Goal: Information Seeking & Learning: Learn about a topic

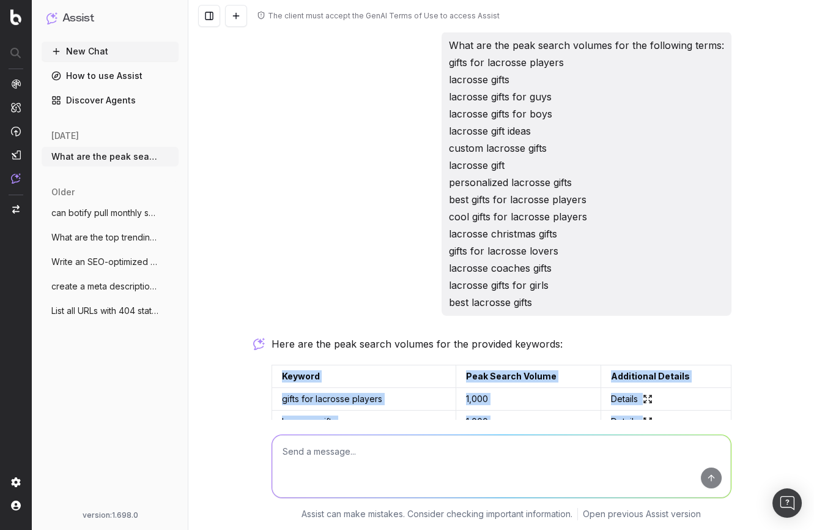
scroll to position [84, 0]
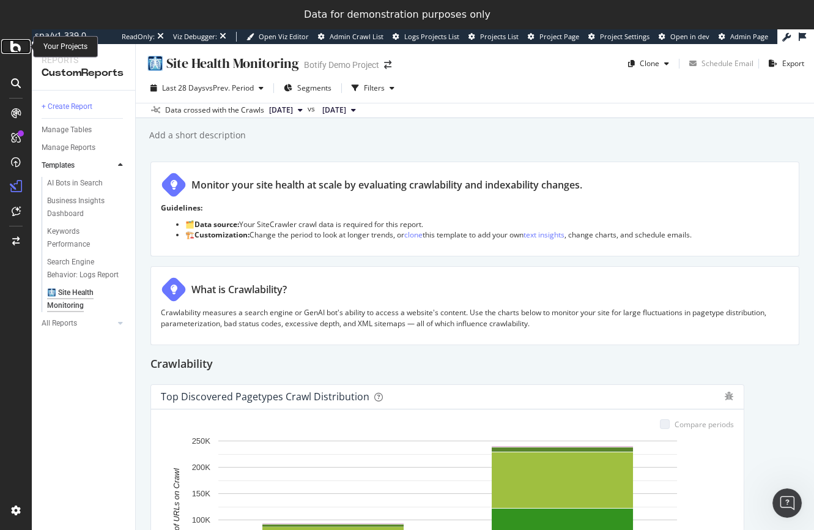
click at [18, 49] on icon at bounding box center [15, 46] width 11 height 15
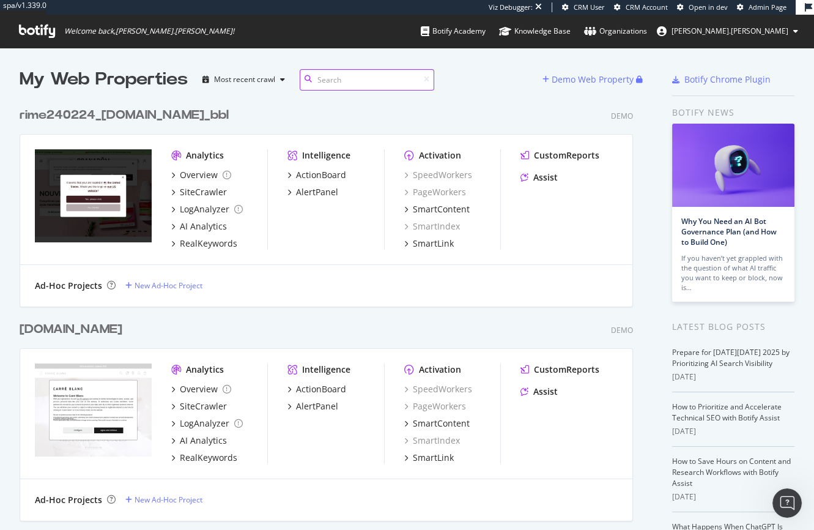
scroll to position [10725, 623]
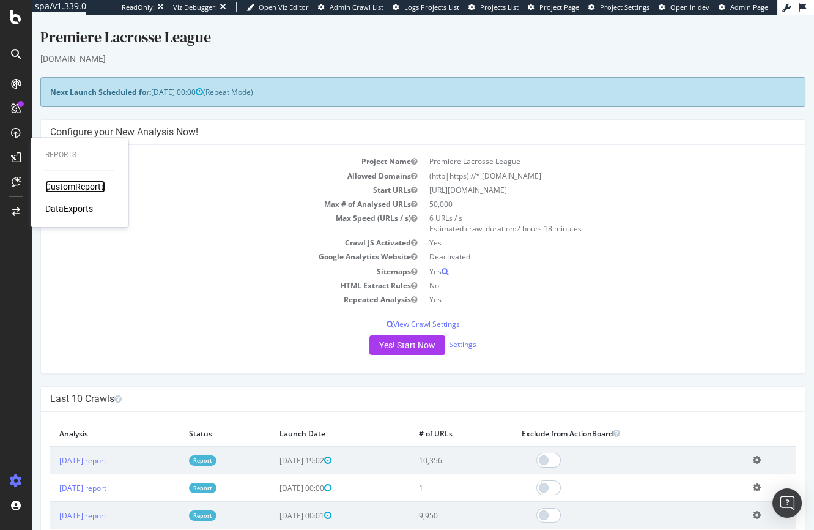
click at [74, 184] on div "CustomReports" at bounding box center [75, 186] width 60 height 12
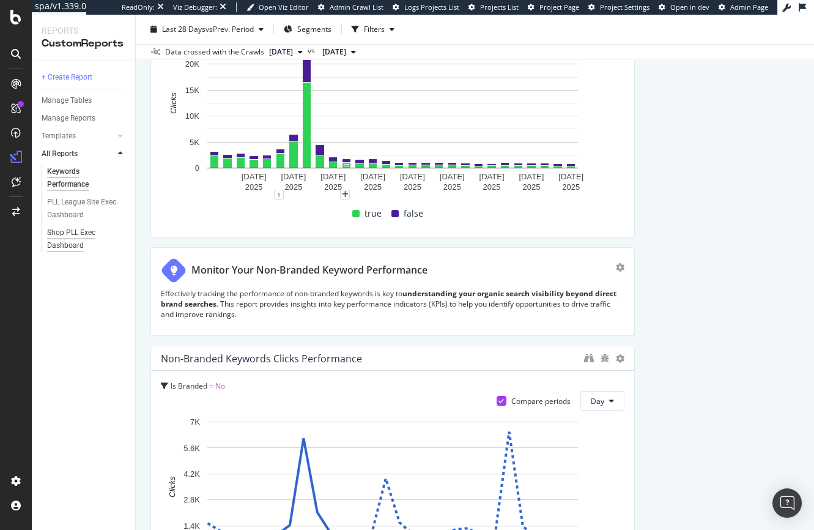
scroll to position [220, 0]
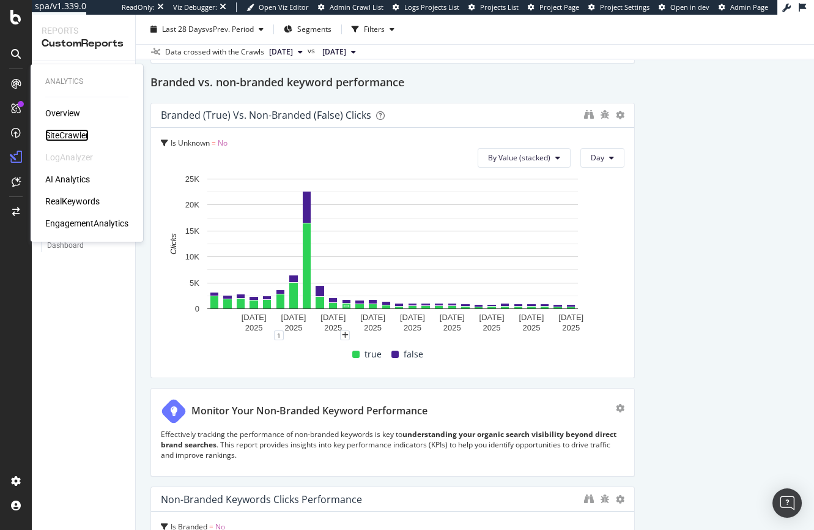
click at [65, 130] on div "SiteCrawler" at bounding box center [66, 135] width 43 height 12
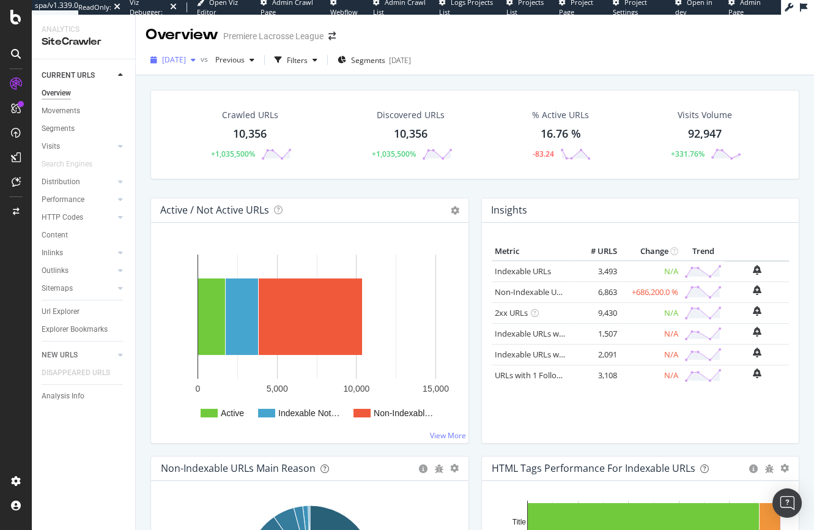
click at [184, 59] on span "2025 Oct. 8th" at bounding box center [174, 59] width 24 height 10
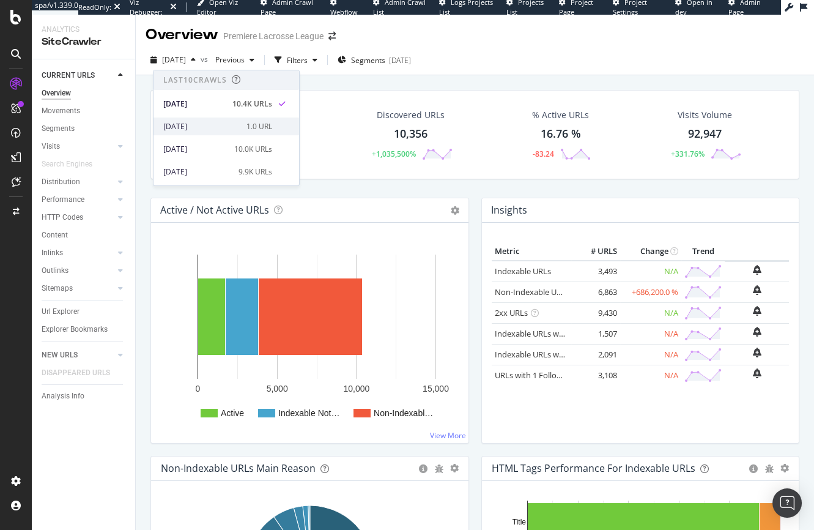
click at [252, 125] on div "1.0 URL" at bounding box center [259, 126] width 26 height 11
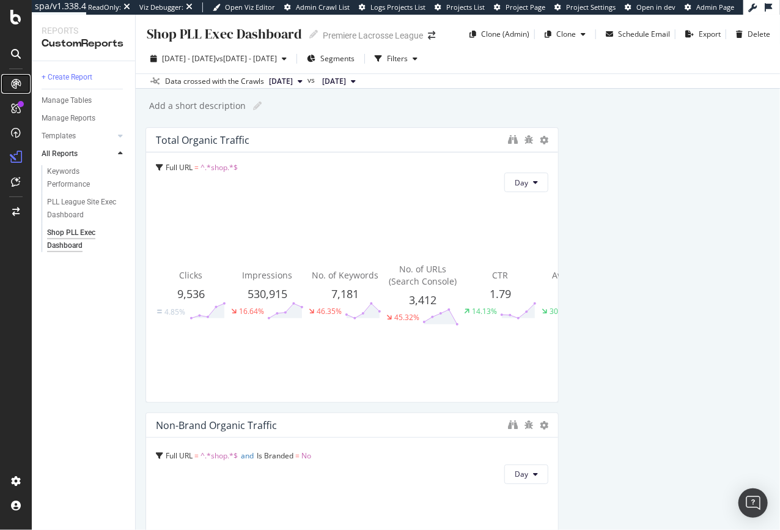
click at [14, 83] on icon at bounding box center [16, 84] width 10 height 10
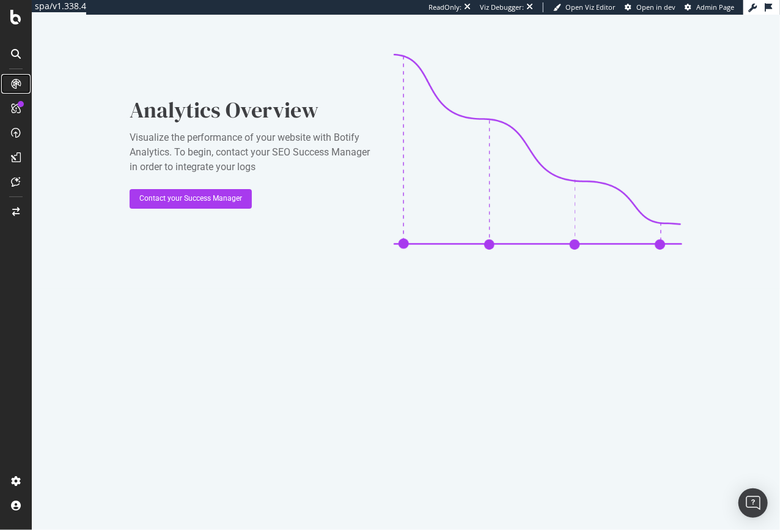
click at [14, 83] on icon at bounding box center [16, 84] width 10 height 10
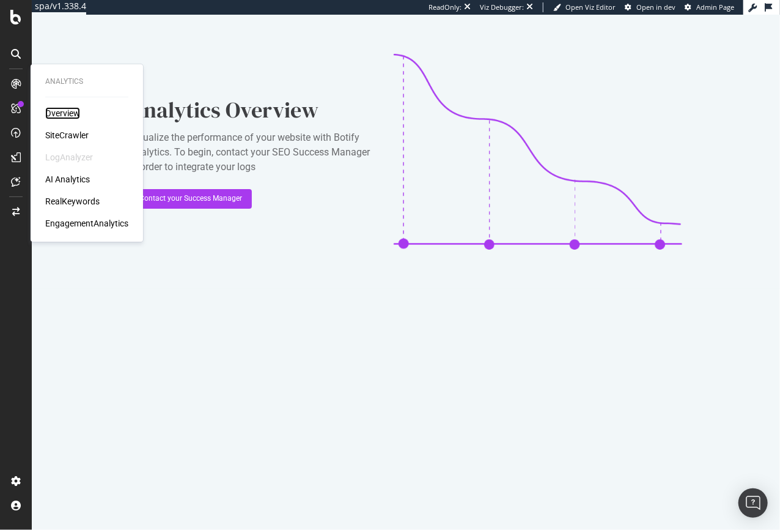
click at [68, 113] on div "Overview" at bounding box center [62, 113] width 35 height 12
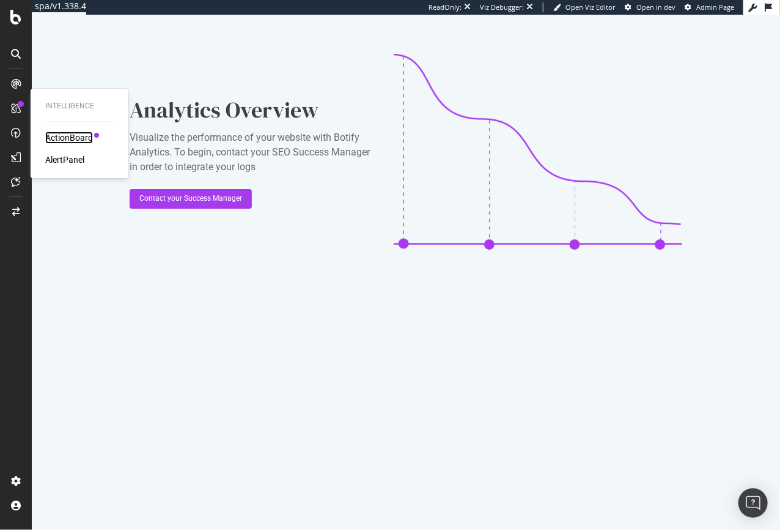
click at [50, 138] on div "ActionBoard" at bounding box center [69, 137] width 48 height 12
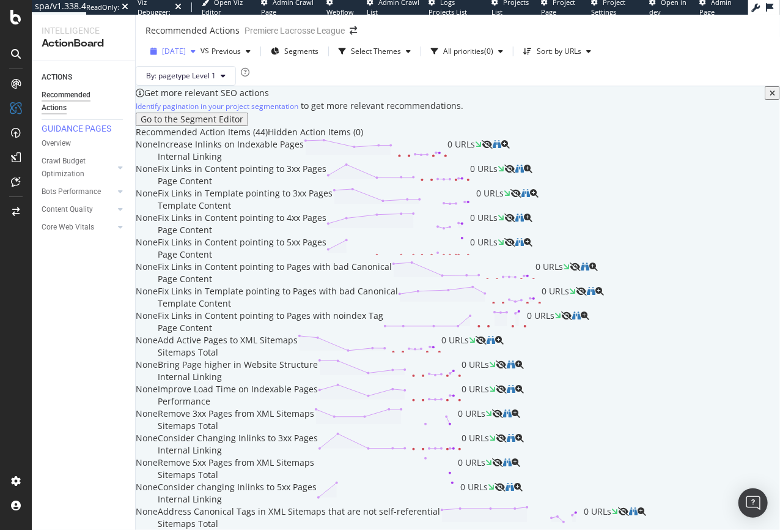
click at [186, 56] on span "[DATE]" at bounding box center [174, 51] width 24 height 10
click at [372, 86] on div "By: pagetype Level 1" at bounding box center [458, 76] width 645 height 20
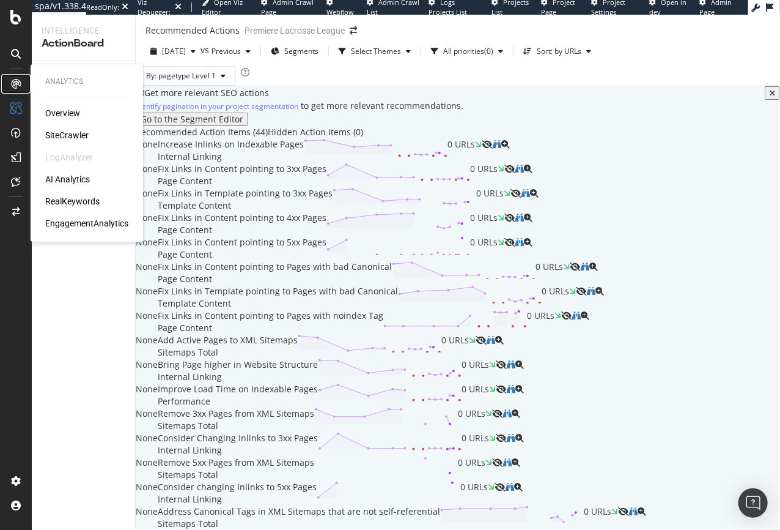
click at [17, 84] on icon at bounding box center [16, 84] width 10 height 10
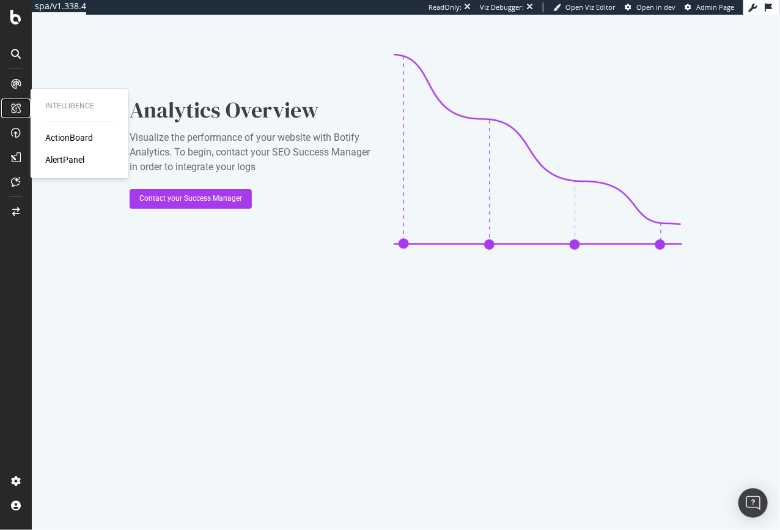
click at [17, 108] on icon at bounding box center [16, 108] width 10 height 10
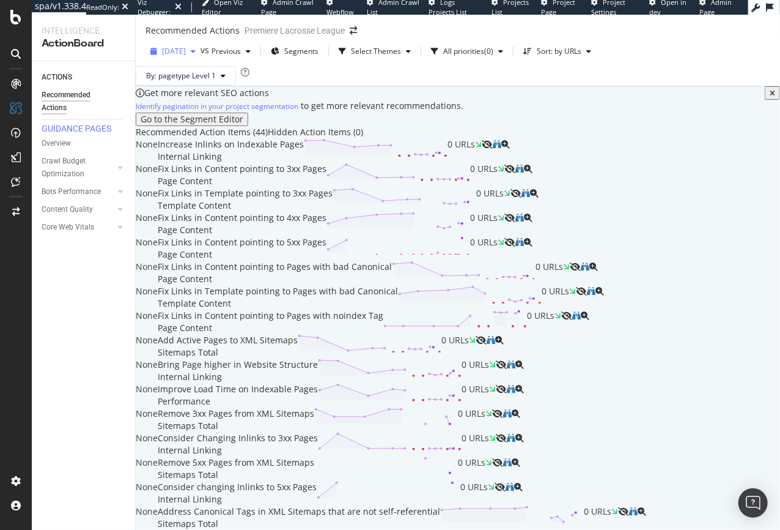
click at [201, 55] on div "button" at bounding box center [193, 51] width 15 height 7
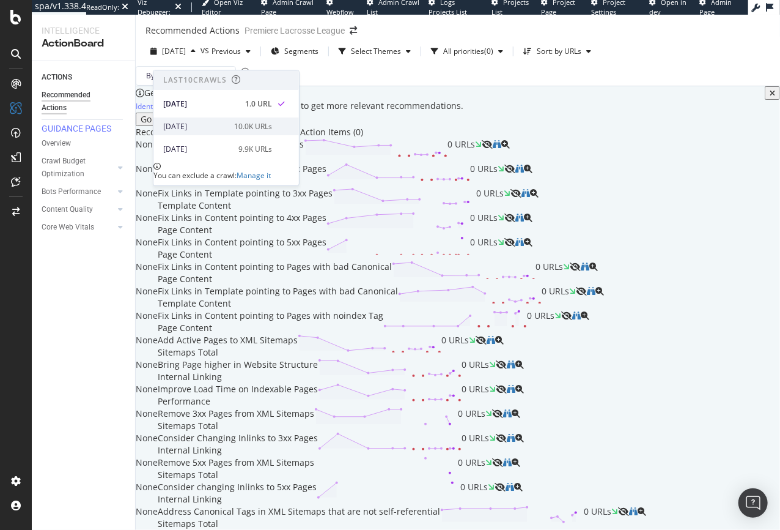
click at [201, 124] on div "[DATE]" at bounding box center [195, 126] width 64 height 11
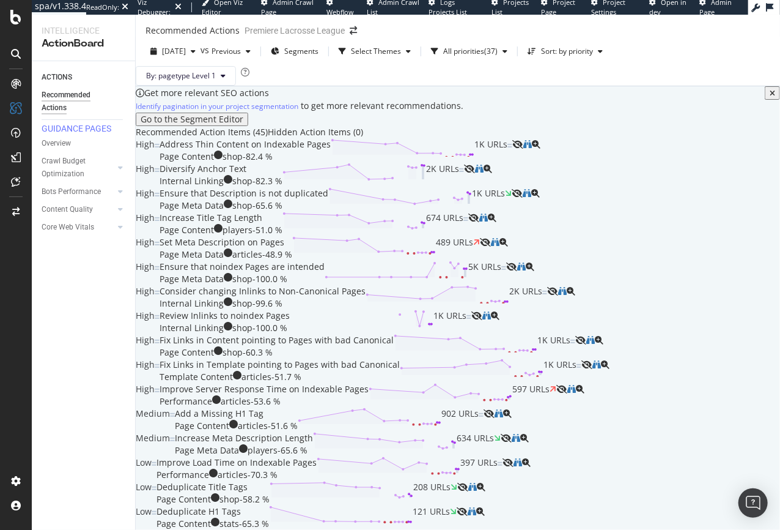
scroll to position [50, 0]
click at [331, 150] on div "Address Thin Content on Indexable Pages" at bounding box center [245, 144] width 171 height 12
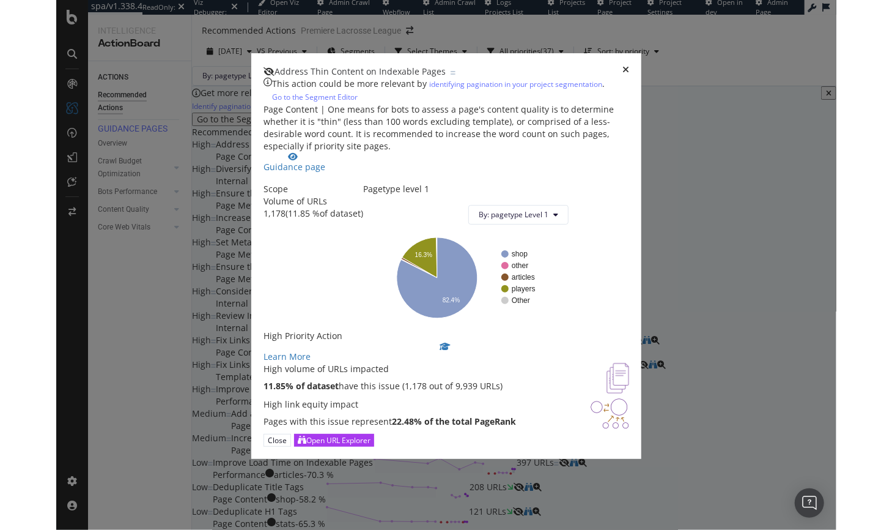
scroll to position [52, 0]
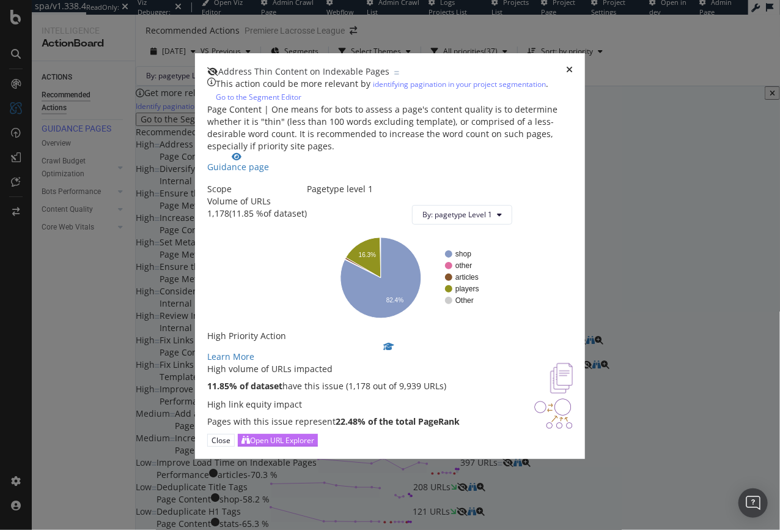
click at [314, 445] on div "Open URL Explorer" at bounding box center [282, 440] width 64 height 10
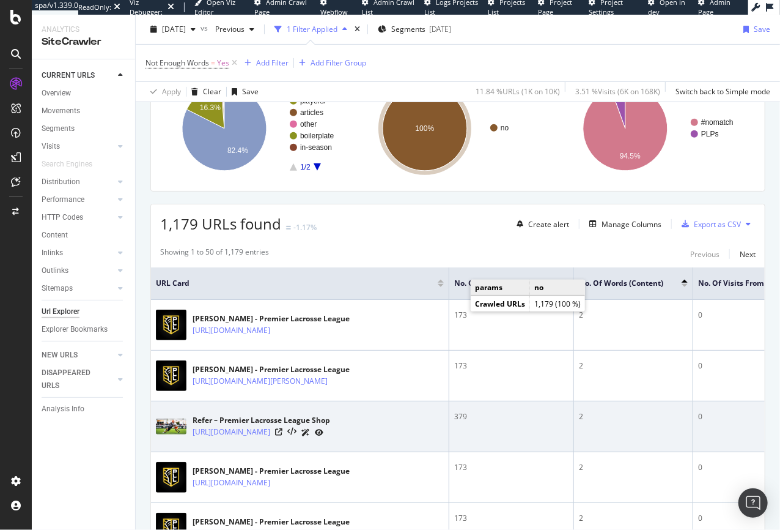
scroll to position [286, 0]
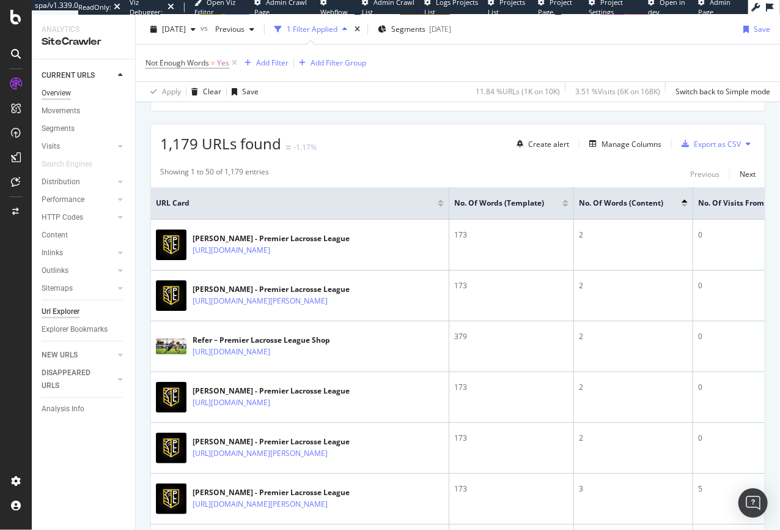
click at [56, 94] on div "Overview" at bounding box center [56, 93] width 29 height 13
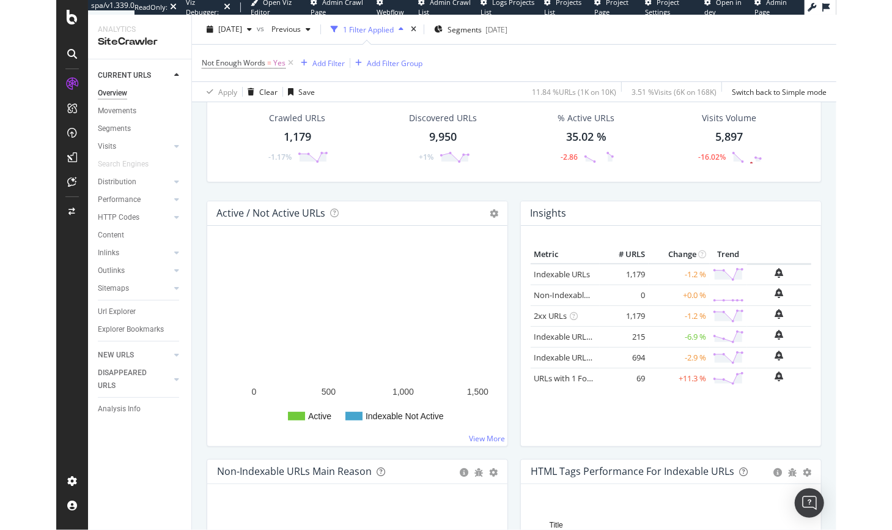
scroll to position [56, 0]
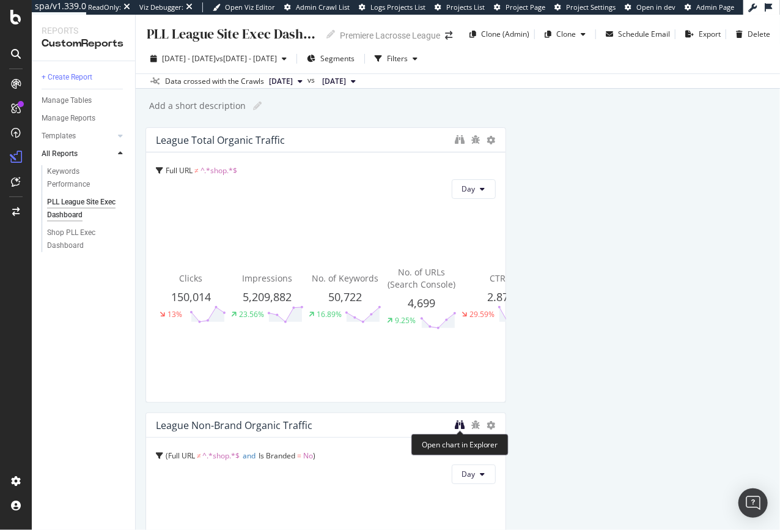
click at [458, 423] on icon "binoculars" at bounding box center [461, 425] width 10 height 10
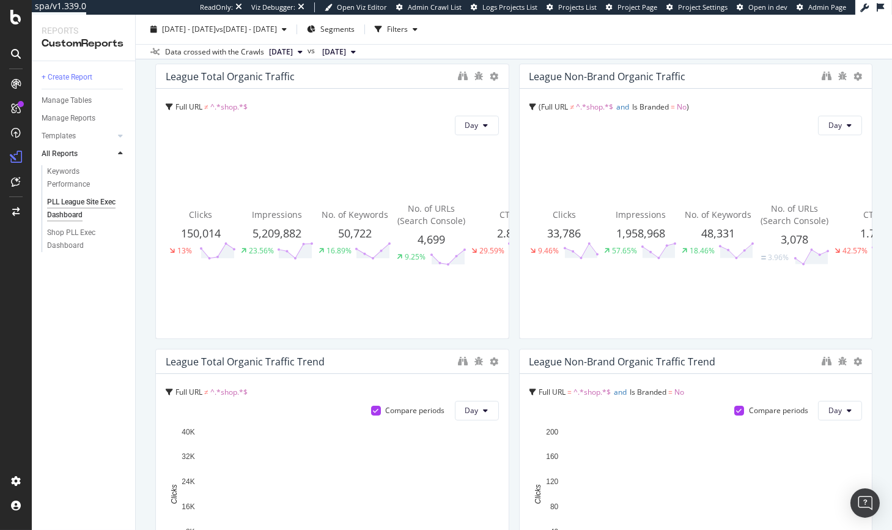
scroll to position [78, 0]
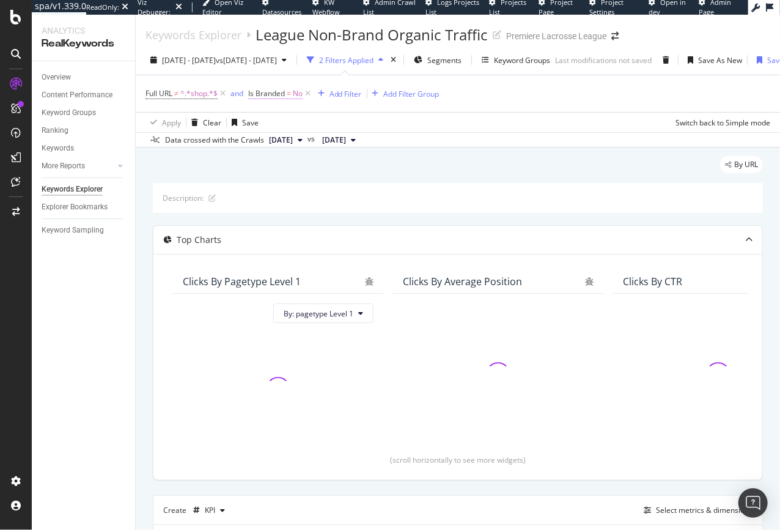
click at [285, 94] on span "Is Branded" at bounding box center [266, 93] width 37 height 10
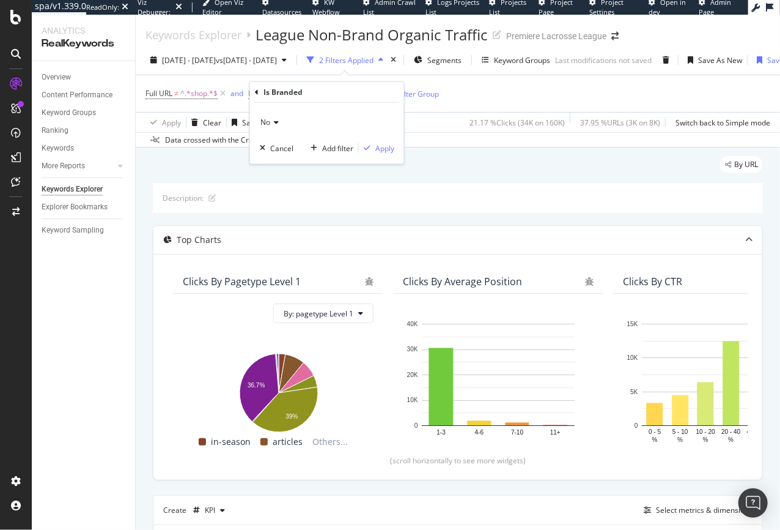
click at [270, 123] on icon at bounding box center [274, 122] width 9 height 7
click at [266, 148] on span "Yes" at bounding box center [272, 147] width 12 height 10
click at [386, 149] on div "Apply" at bounding box center [385, 147] width 19 height 10
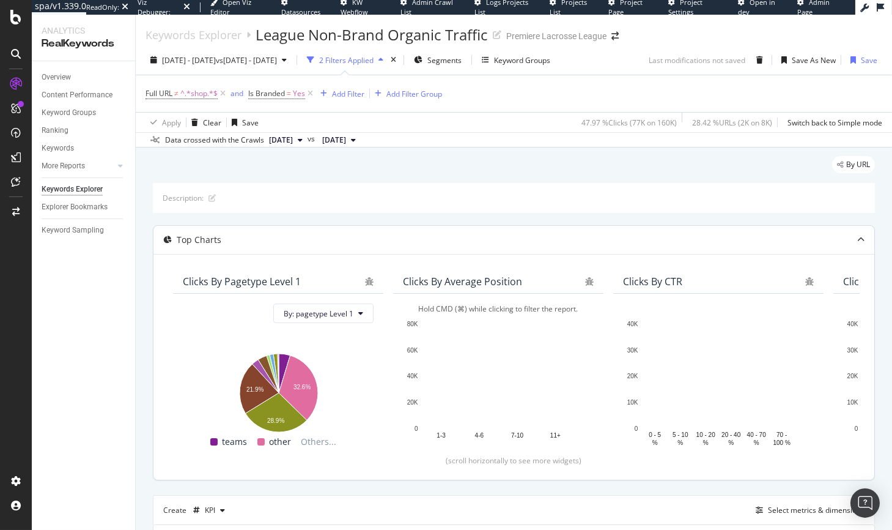
scroll to position [346, 0]
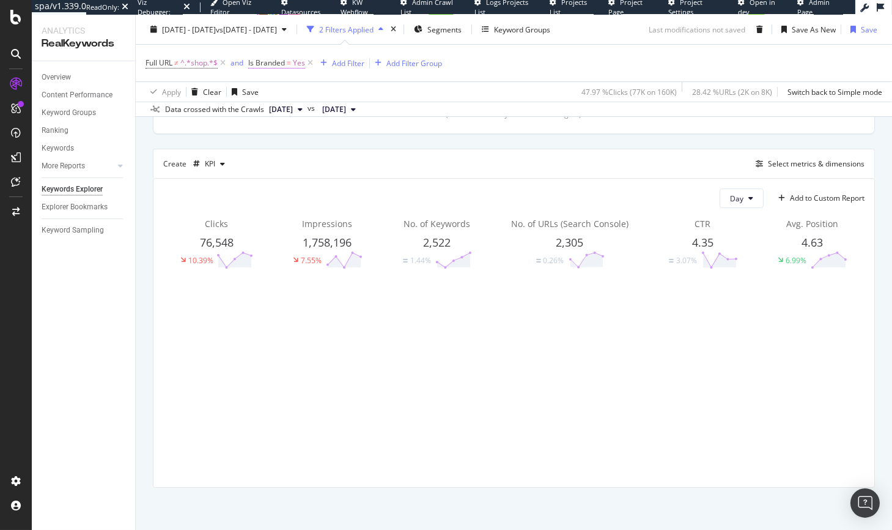
click at [282, 58] on span "Is Branded" at bounding box center [266, 62] width 37 height 10
click at [283, 91] on div "Yes" at bounding box center [327, 92] width 135 height 20
click at [309, 84] on div "Yes" at bounding box center [327, 92] width 135 height 20
click at [276, 89] on icon at bounding box center [277, 91] width 9 height 7
click at [465, 94] on div "Apply Clear Save 47.97 % Clicks ( 77K on 160K ) 28.42 % URLs ( 2K on 8K ) Switc…" at bounding box center [514, 91] width 757 height 20
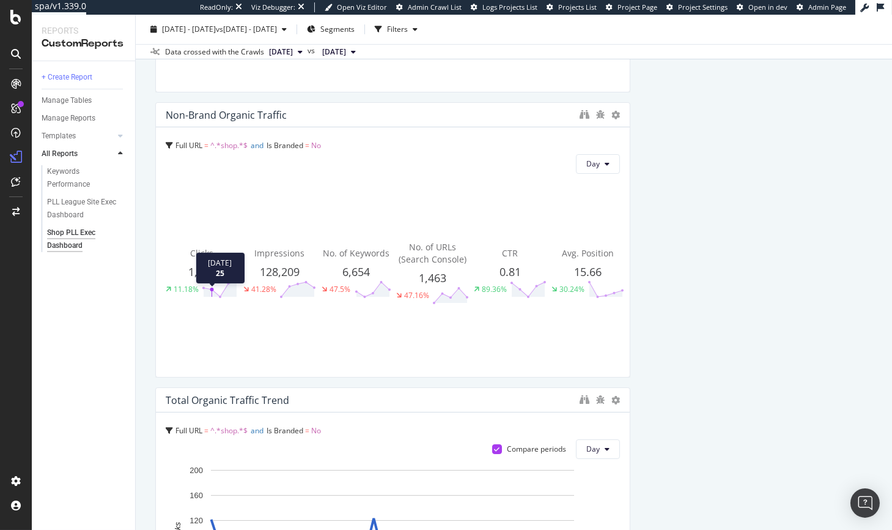
scroll to position [324, 0]
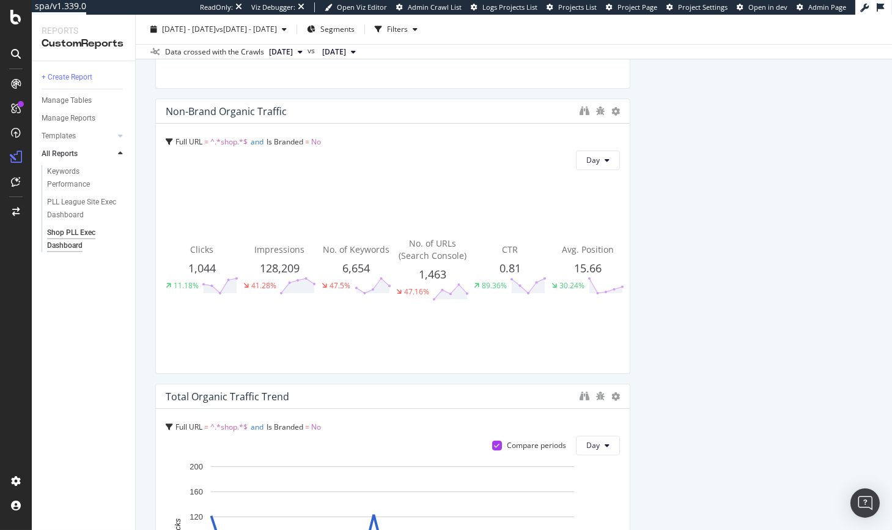
click at [573, 106] on div "Non-Brand Organic Traffic" at bounding box center [370, 111] width 408 height 12
click at [580, 108] on icon "binoculars" at bounding box center [585, 111] width 10 height 10
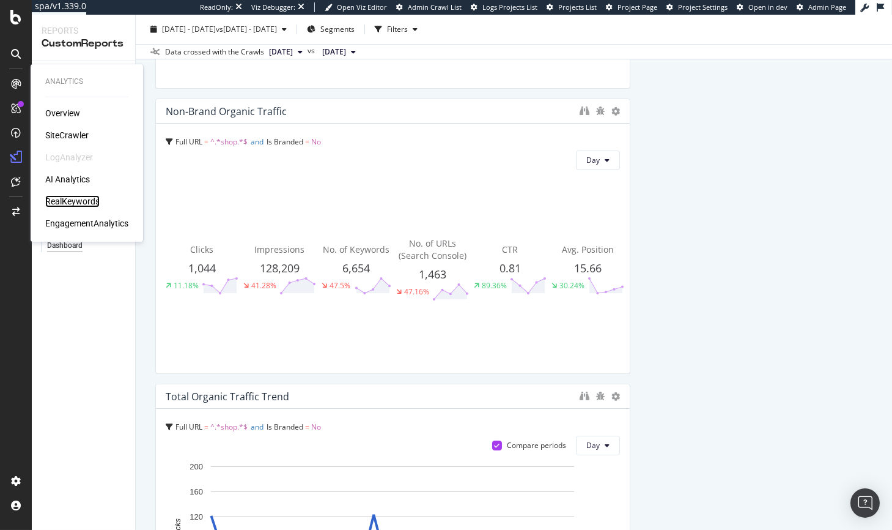
click at [67, 201] on div "RealKeywords" at bounding box center [72, 201] width 54 height 12
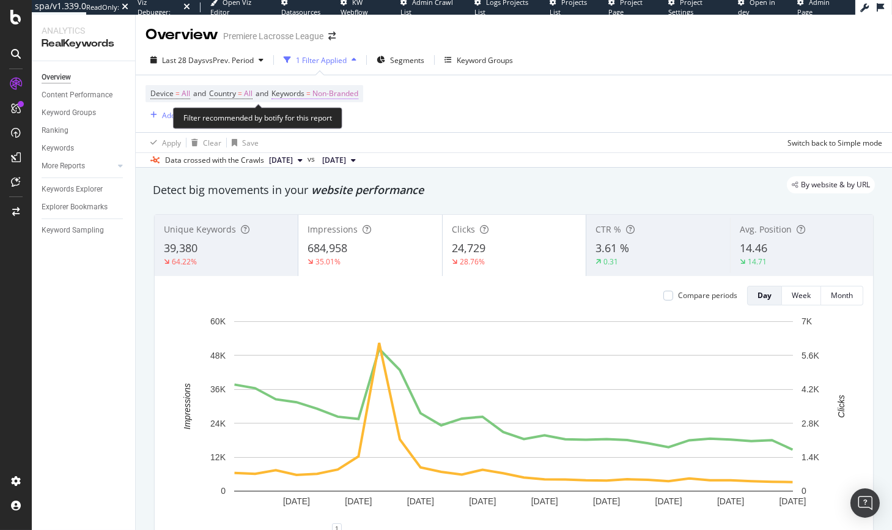
click at [338, 94] on span "Non-Branded" at bounding box center [336, 93] width 46 height 17
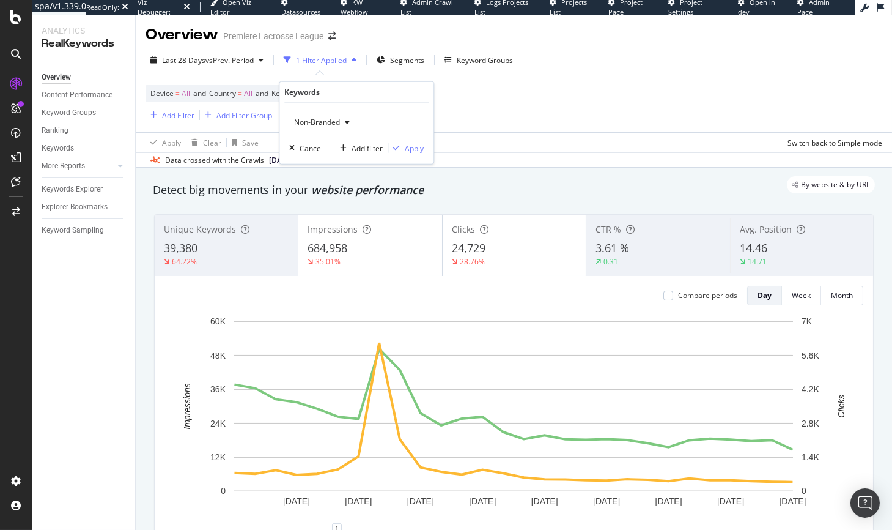
click at [335, 121] on span "Non-Branded" at bounding box center [314, 122] width 51 height 10
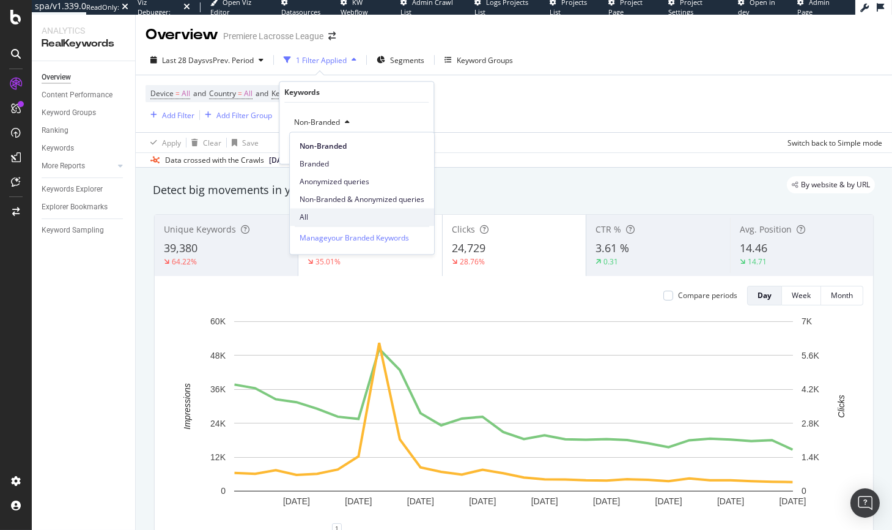
click at [317, 223] on div "All" at bounding box center [362, 217] width 144 height 18
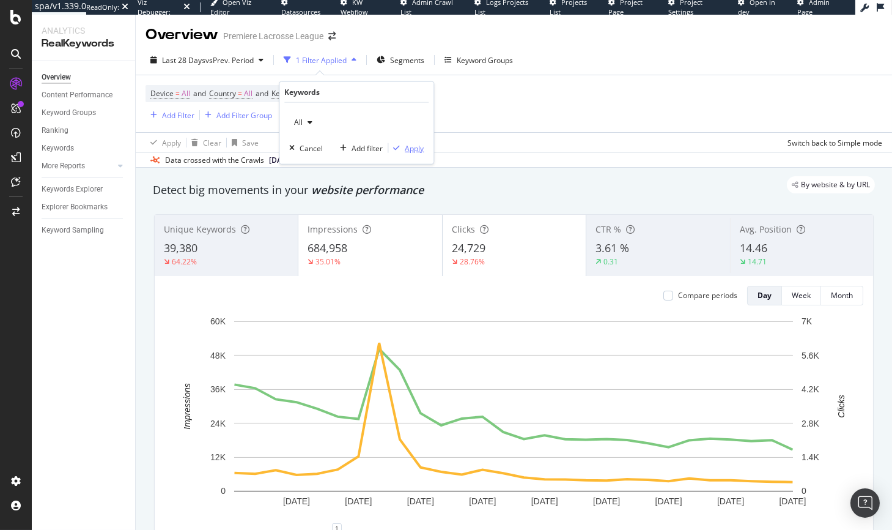
click at [415, 149] on div "Apply" at bounding box center [414, 147] width 19 height 10
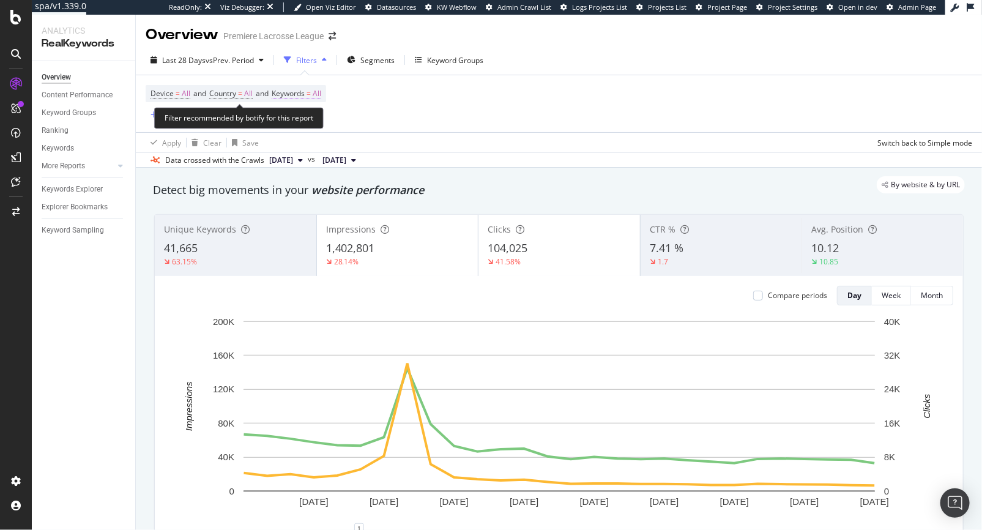
click at [300, 92] on span "Keywords" at bounding box center [288, 93] width 33 height 10
click at [307, 117] on div "All" at bounding box center [303, 122] width 28 height 18
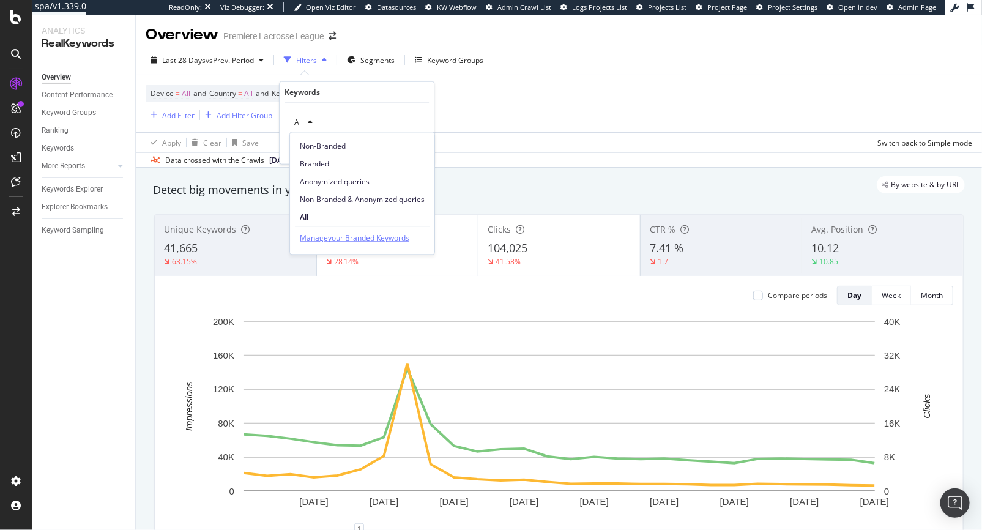
click at [384, 239] on div "Manage your Branded Keywords" at bounding box center [354, 237] width 109 height 13
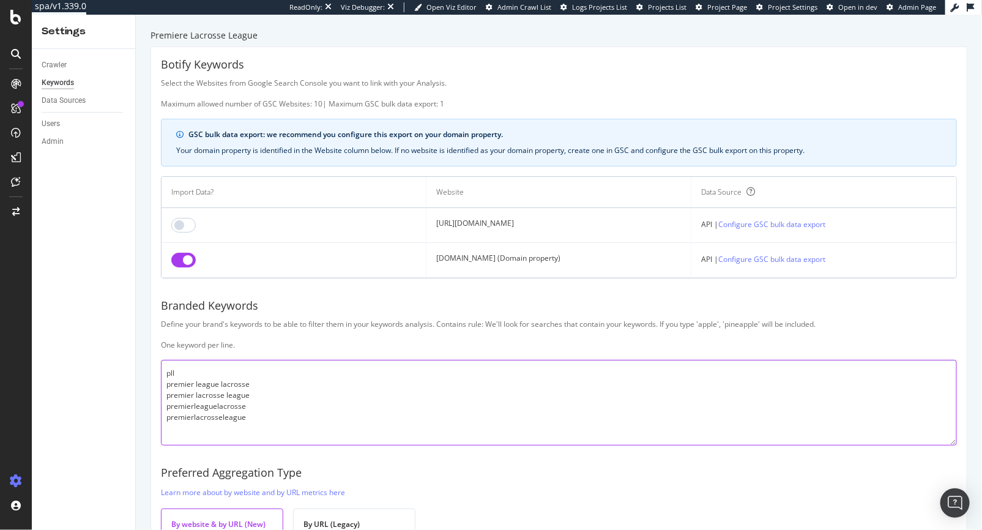
drag, startPoint x: 248, startPoint y: 418, endPoint x: 157, endPoint y: 373, distance: 102.0
click at [157, 373] on div "Botify Keywords Select the Websites from Google Search Console you want to link…" at bounding box center [558, 332] width 815 height 571
